Goal: Task Accomplishment & Management: Use online tool/utility

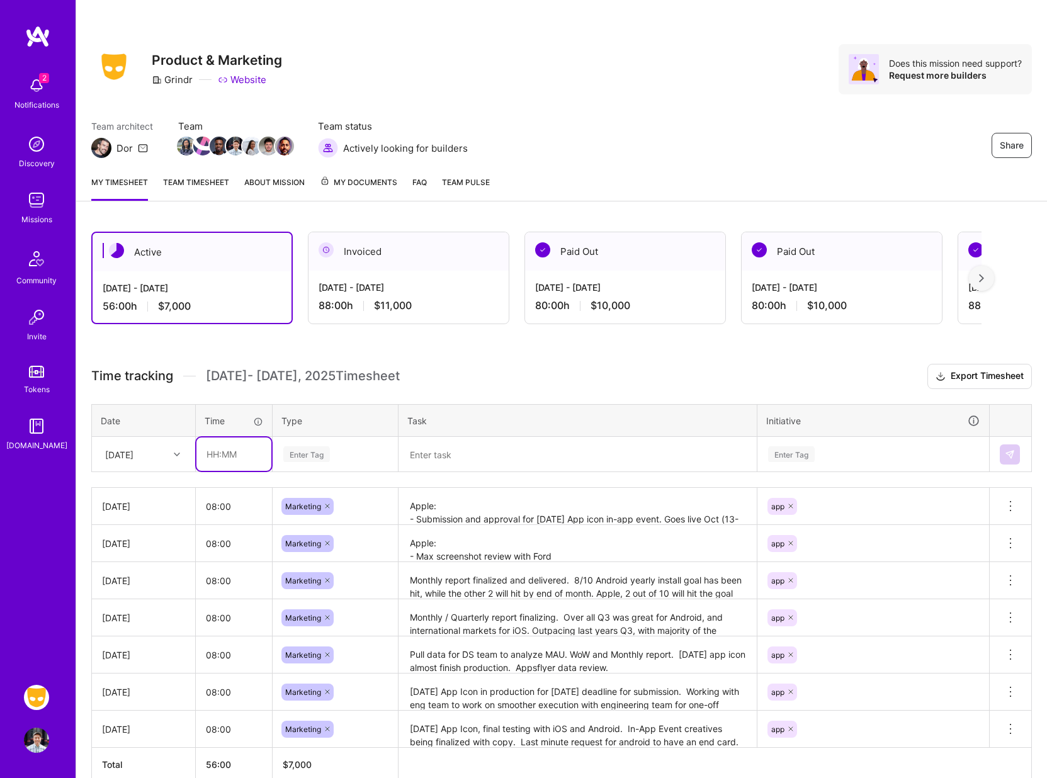
click at [229, 460] on input "text" at bounding box center [233, 453] width 75 height 33
type input "08:00"
click at [312, 452] on div "Enter Tag" at bounding box center [306, 454] width 47 height 20
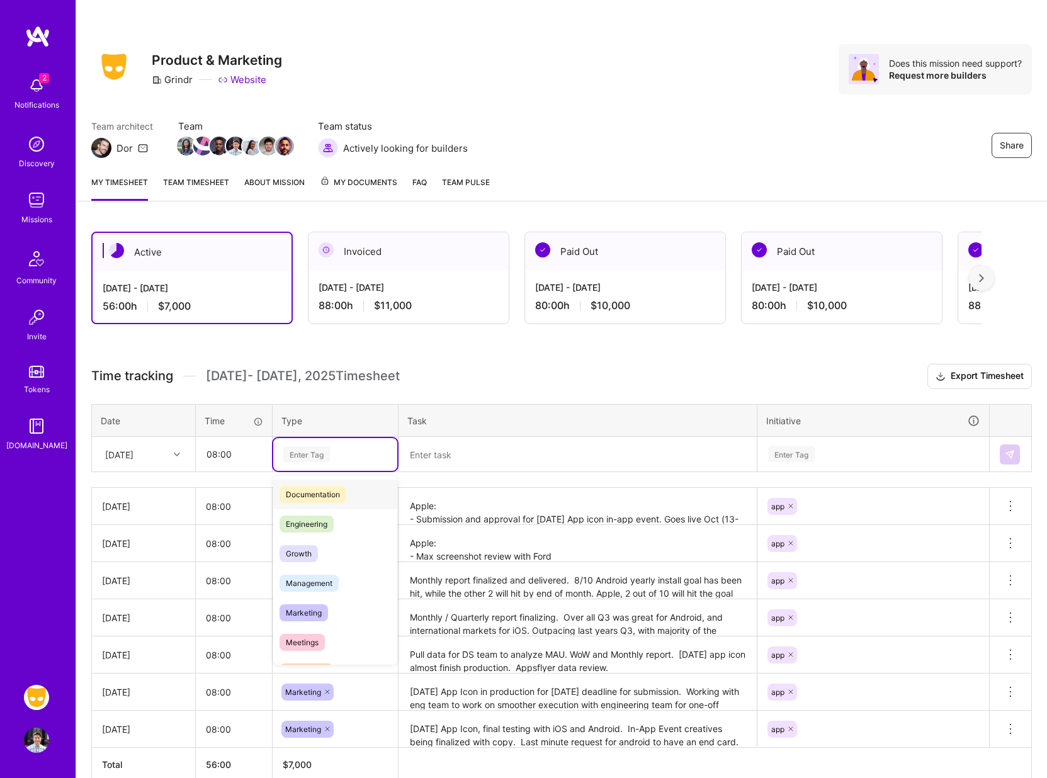
scroll to position [69, 0]
click at [316, 606] on span "Marketing" at bounding box center [303, 603] width 48 height 17
click at [439, 452] on textarea at bounding box center [578, 454] width 356 height 33
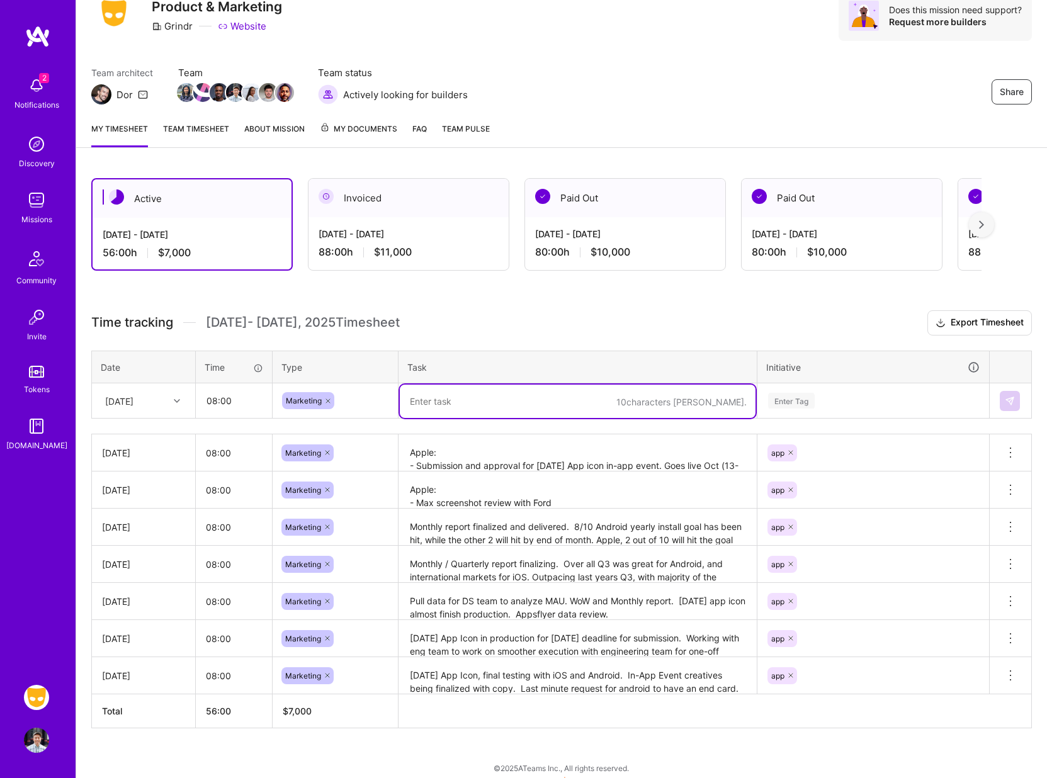
scroll to position [57, 0]
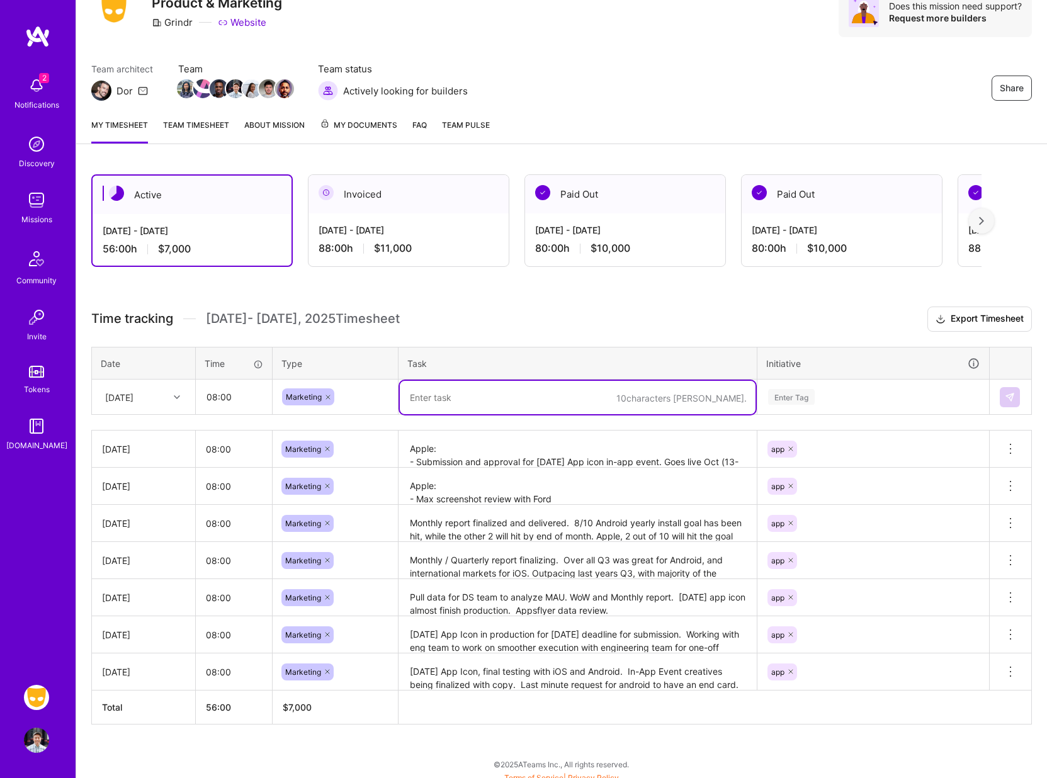
click at [466, 448] on textarea "Apple: - Submission and approval for [DATE] App icon in-app event. Goes live Oc…" at bounding box center [578, 449] width 356 height 35
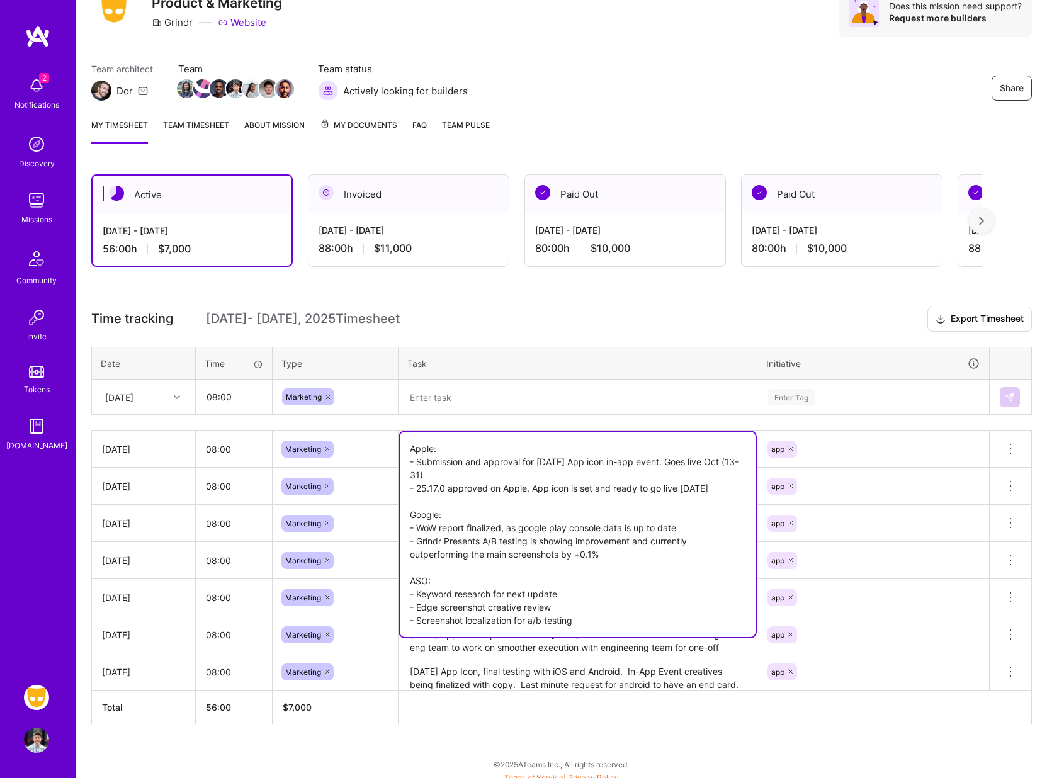
click at [456, 396] on textarea at bounding box center [578, 397] width 356 height 33
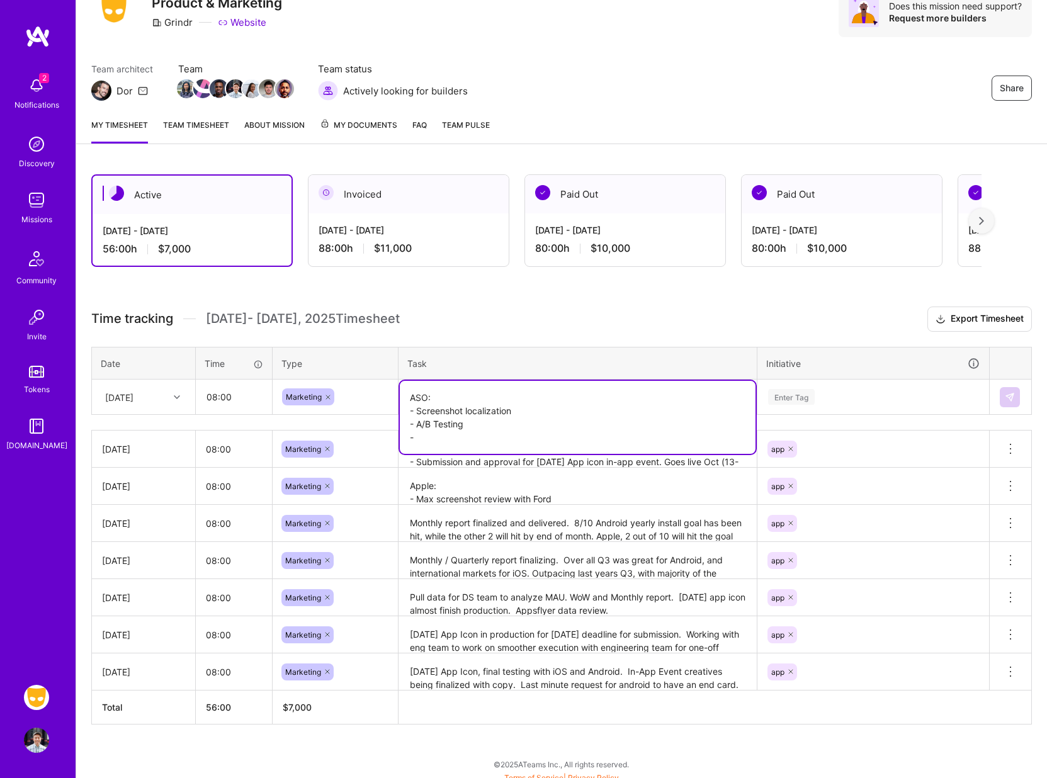
click at [578, 460] on textarea "Apple: - Submission and approval for [DATE] App icon in-app event. Goes live Oc…" at bounding box center [578, 449] width 356 height 35
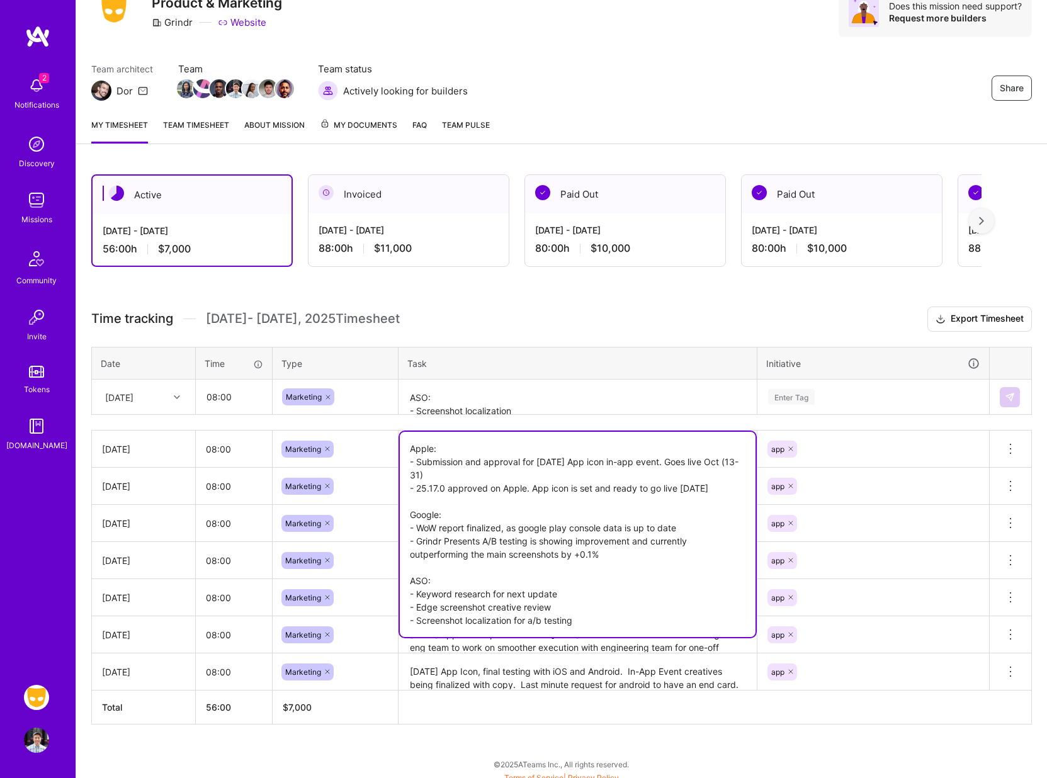
drag, startPoint x: 583, startPoint y: 625, endPoint x: 415, endPoint y: 621, distance: 168.1
click at [415, 621] on textarea "Apple: - Submission and approval for [DATE] App icon in-app event. Goes live Oc…" at bounding box center [578, 534] width 356 height 205
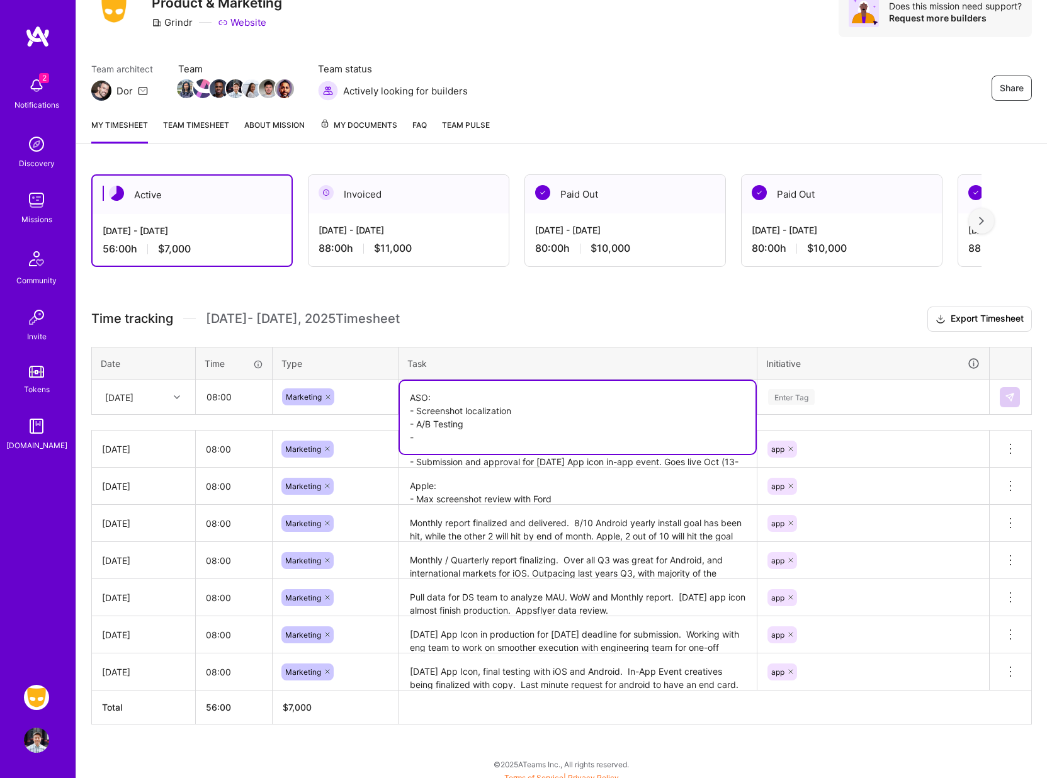
click at [485, 400] on textarea "ASO: - Screenshot localization - A/B Testing -" at bounding box center [578, 417] width 356 height 73
click at [476, 434] on textarea "ASO: - Screenshot localization - A/B Testing -" at bounding box center [578, 417] width 356 height 73
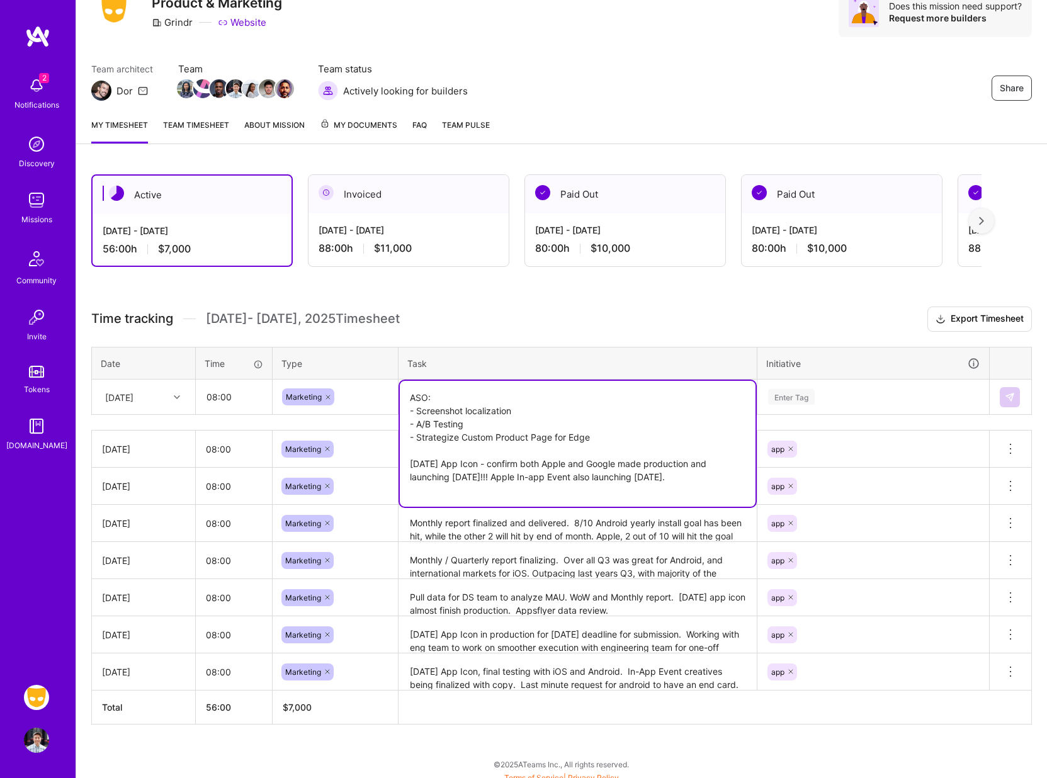
type textarea "ASO: - Screenshot localization - A/B Testing - Strategize Custom Product Page f…"
click at [719, 325] on h3 "Time tracking [DATE] - [DATE] Timesheet Export Timesheet" at bounding box center [561, 319] width 940 height 25
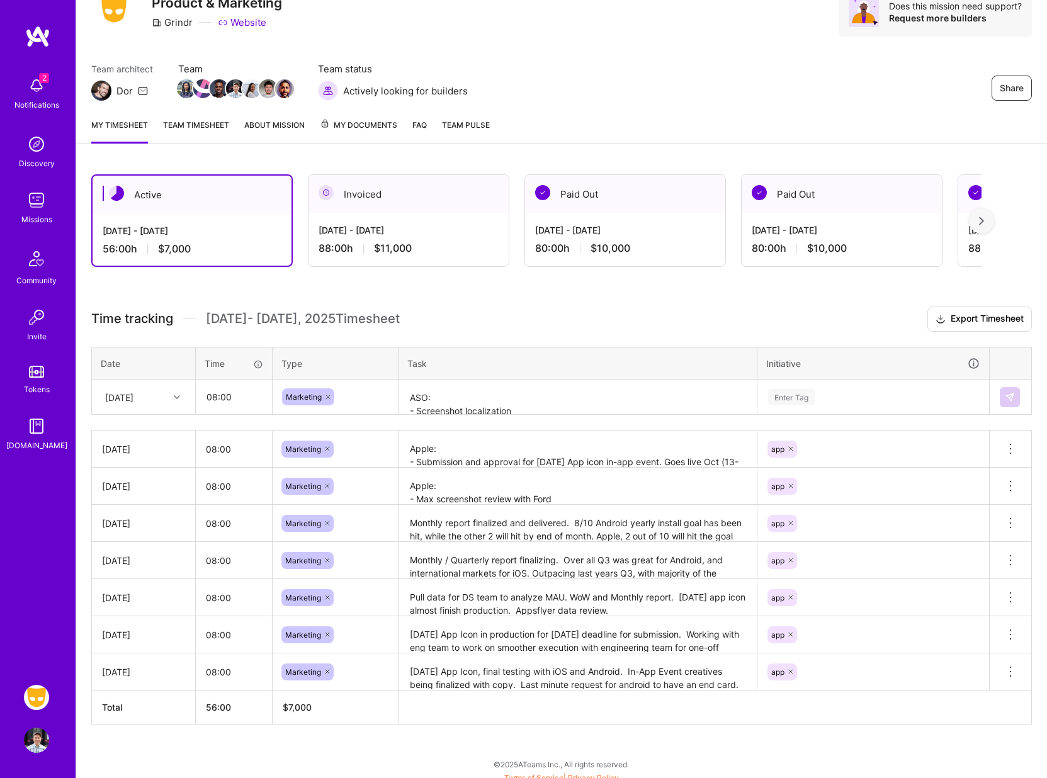
click at [786, 390] on div "Enter Tag" at bounding box center [791, 397] width 47 height 20
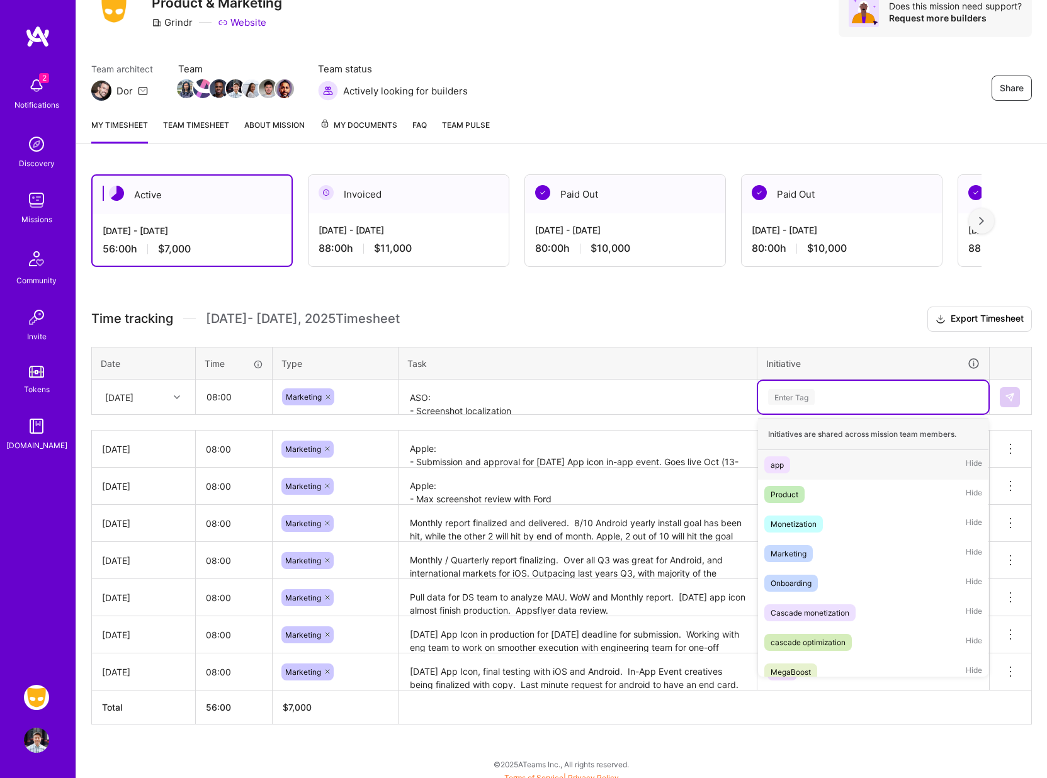
click at [777, 466] on div "app" at bounding box center [776, 464] width 13 height 13
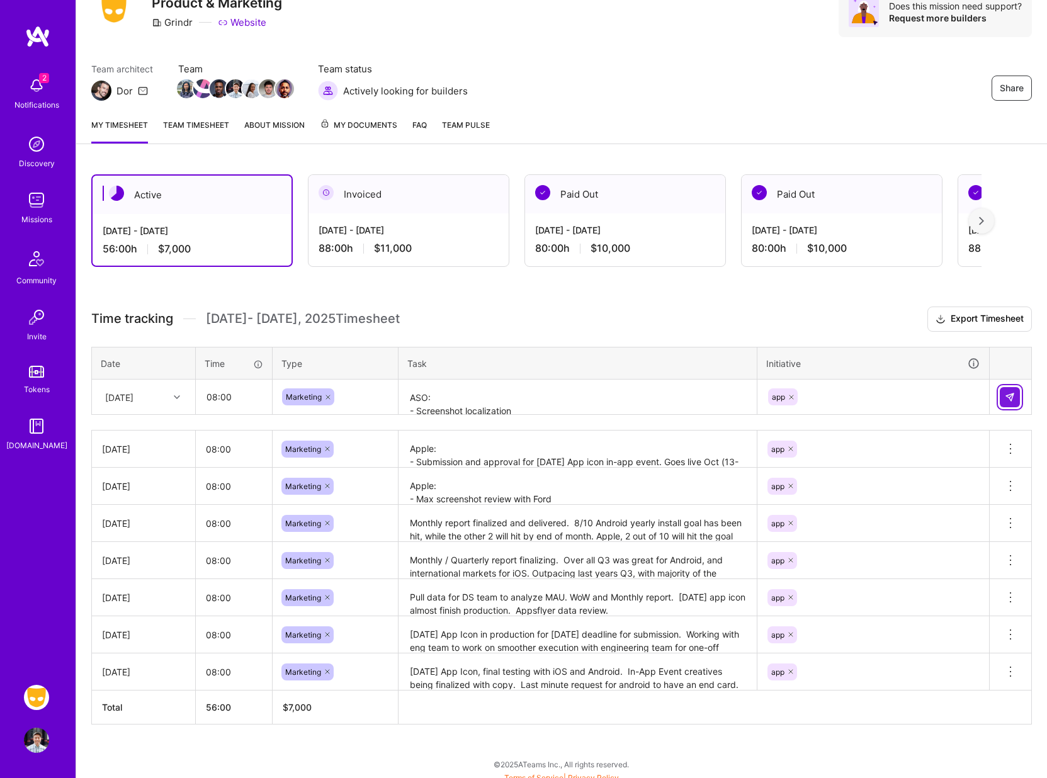
click at [1013, 397] on img at bounding box center [1010, 397] width 10 height 10
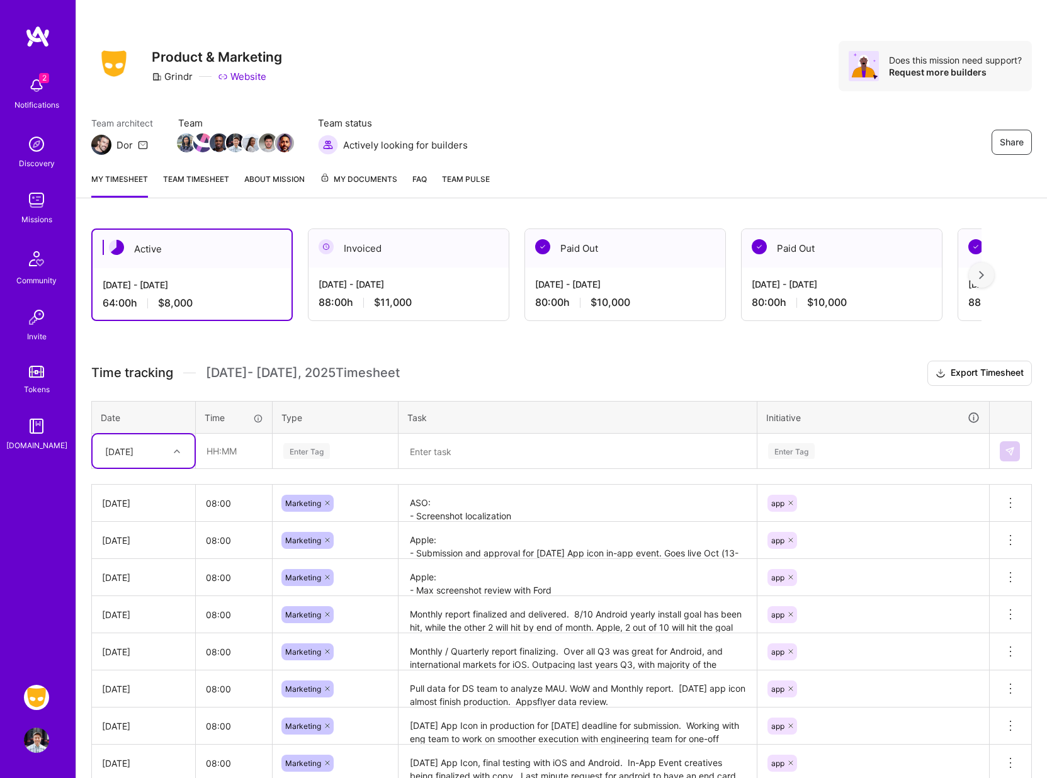
scroll to position [0, 0]
